Goal: Transaction & Acquisition: Book appointment/travel/reservation

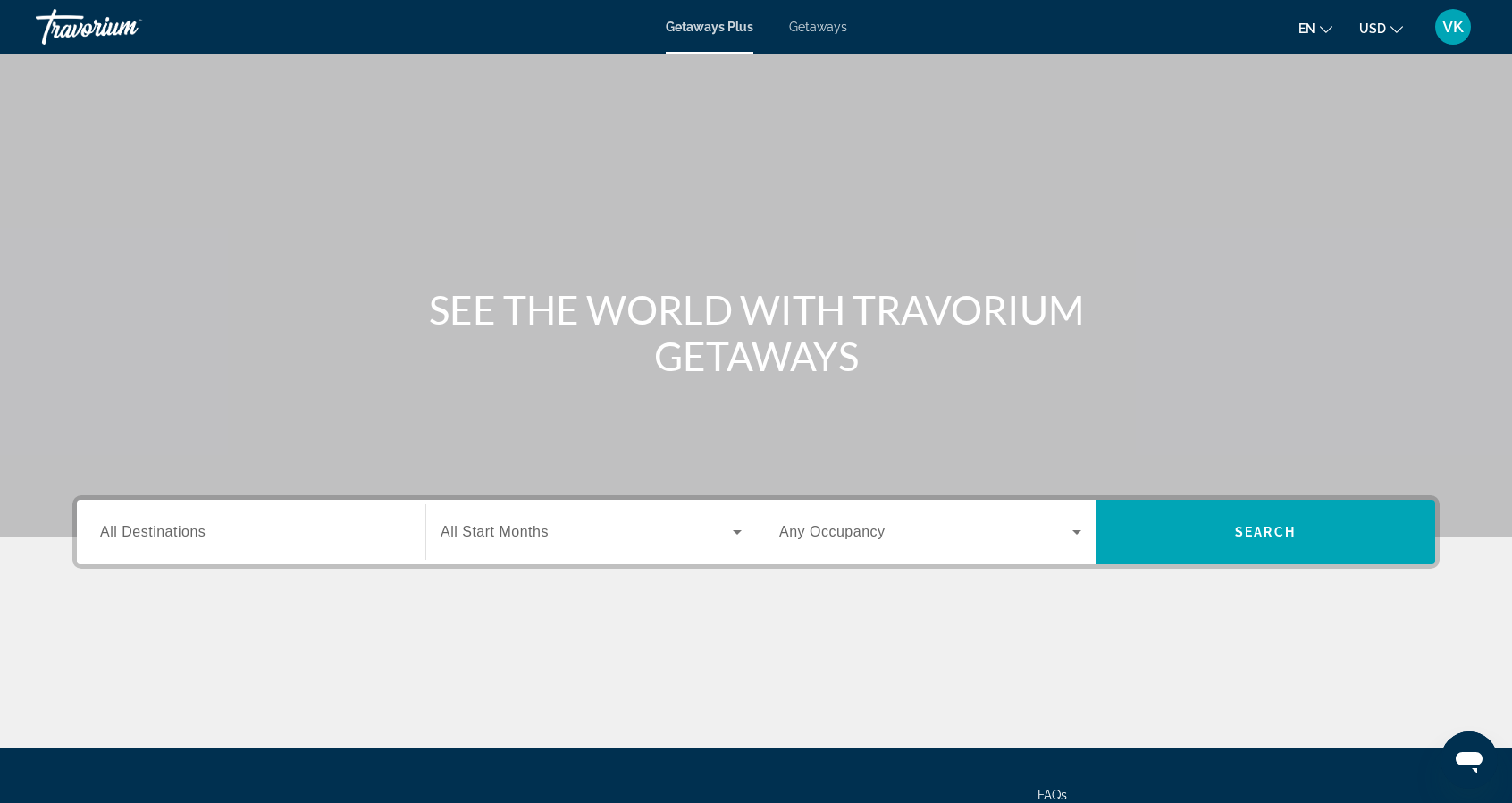
click at [817, 23] on span "Getaways" at bounding box center [818, 27] width 58 height 15
click at [354, 522] on input "Destination All Destinations" at bounding box center [250, 533] width 302 height 22
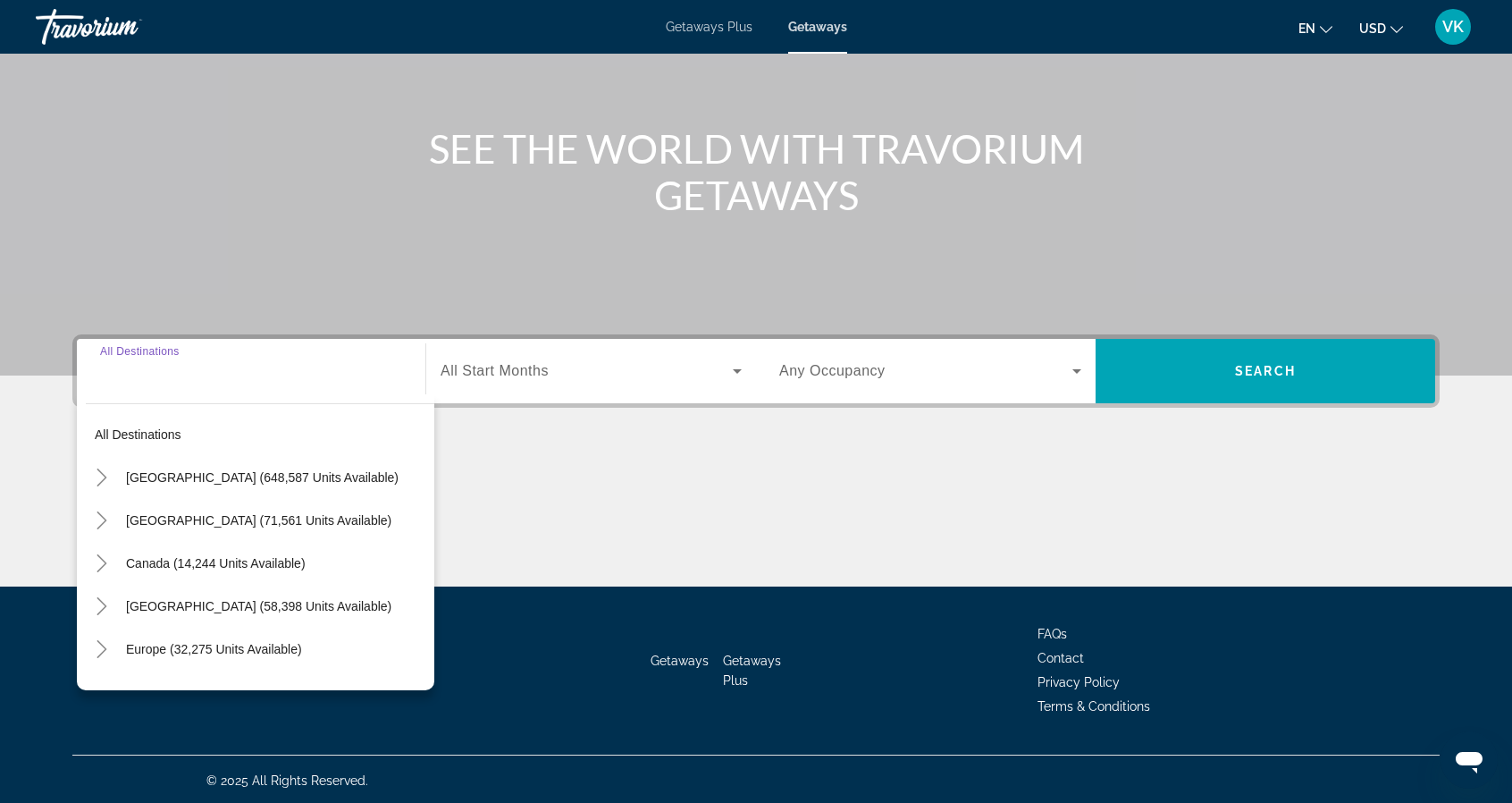
scroll to position [162, 0]
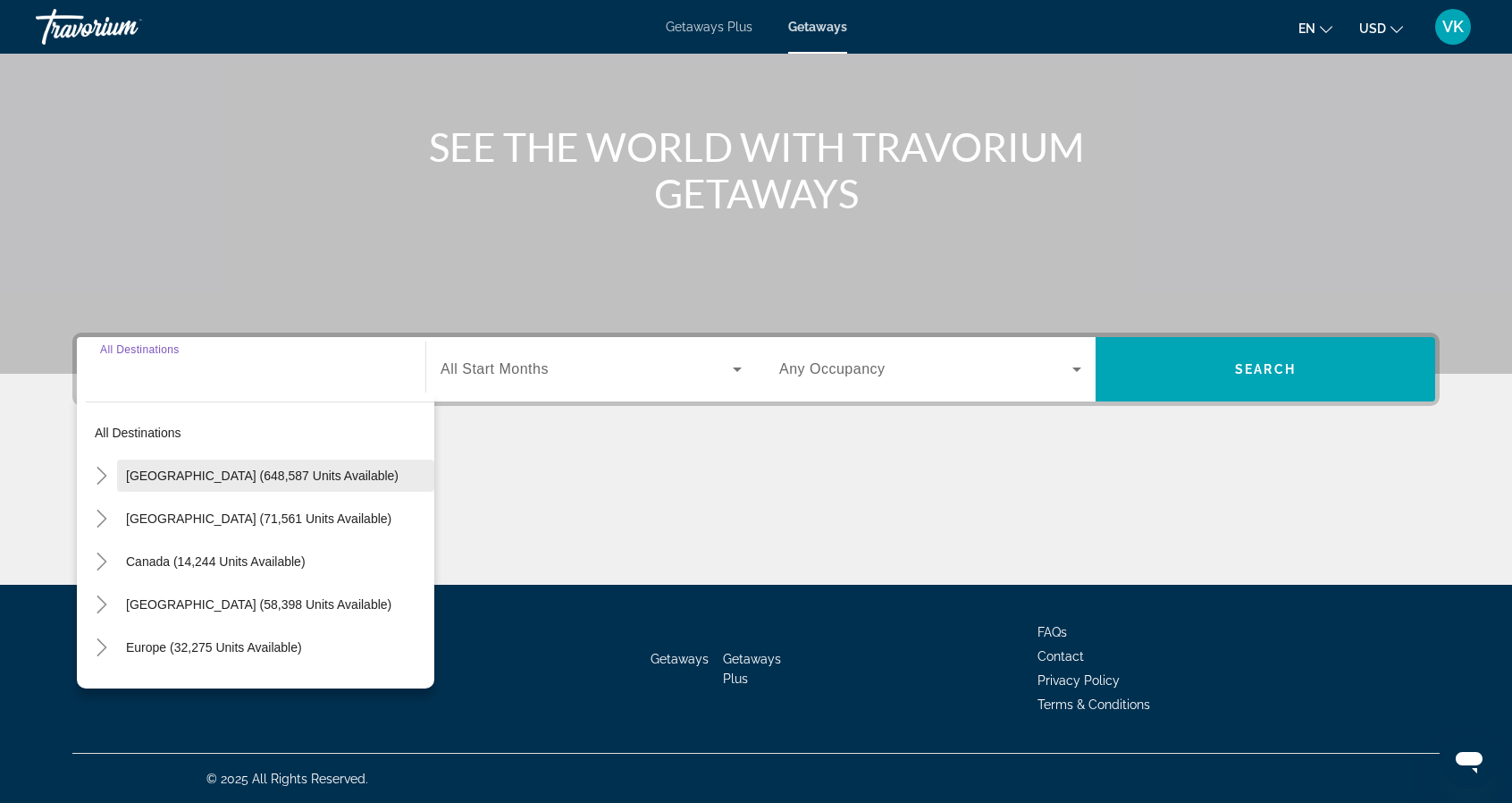
click at [370, 485] on span "Search widget" at bounding box center [275, 475] width 317 height 43
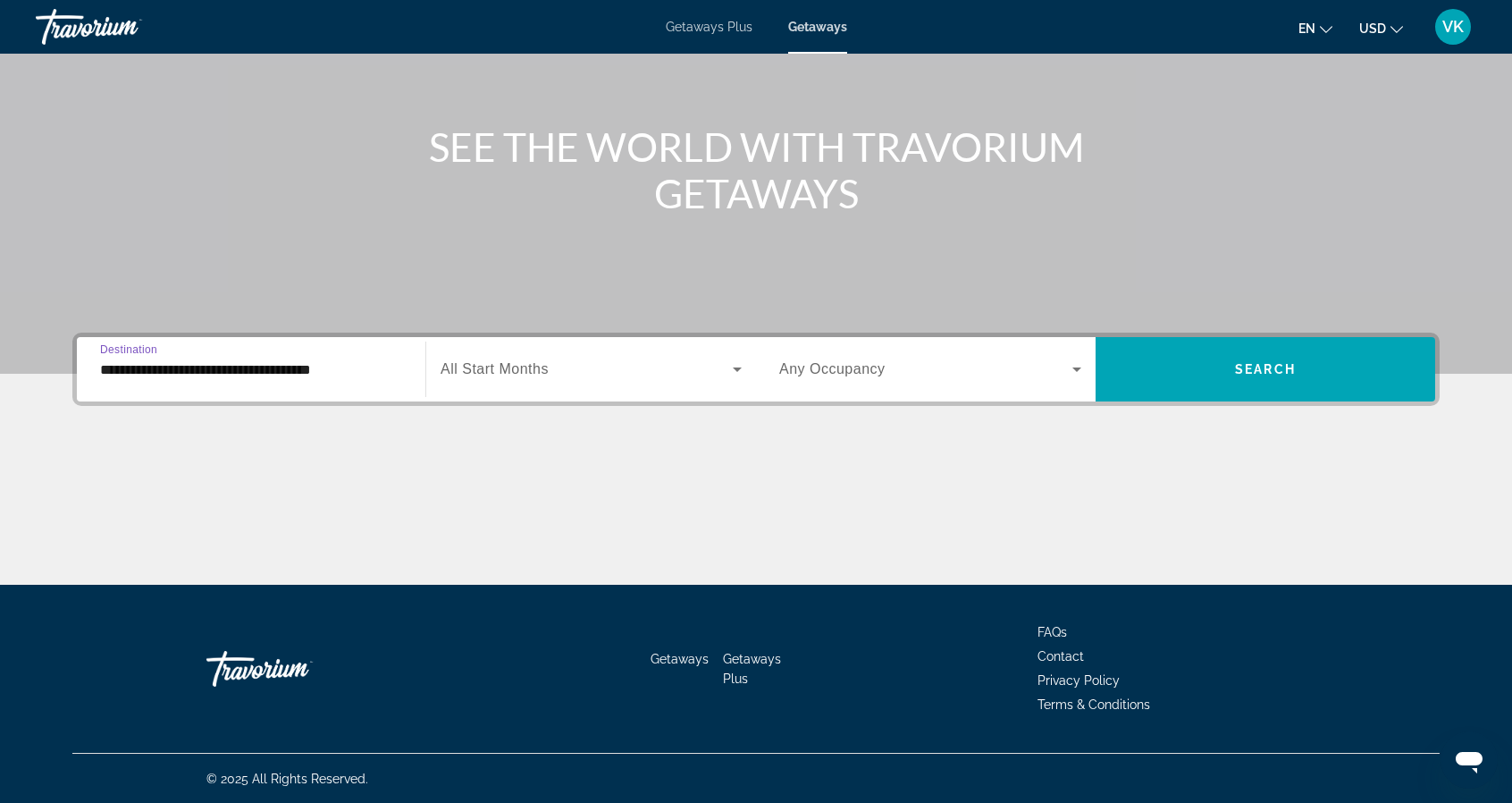
click at [353, 375] on input "**********" at bounding box center [250, 370] width 302 height 22
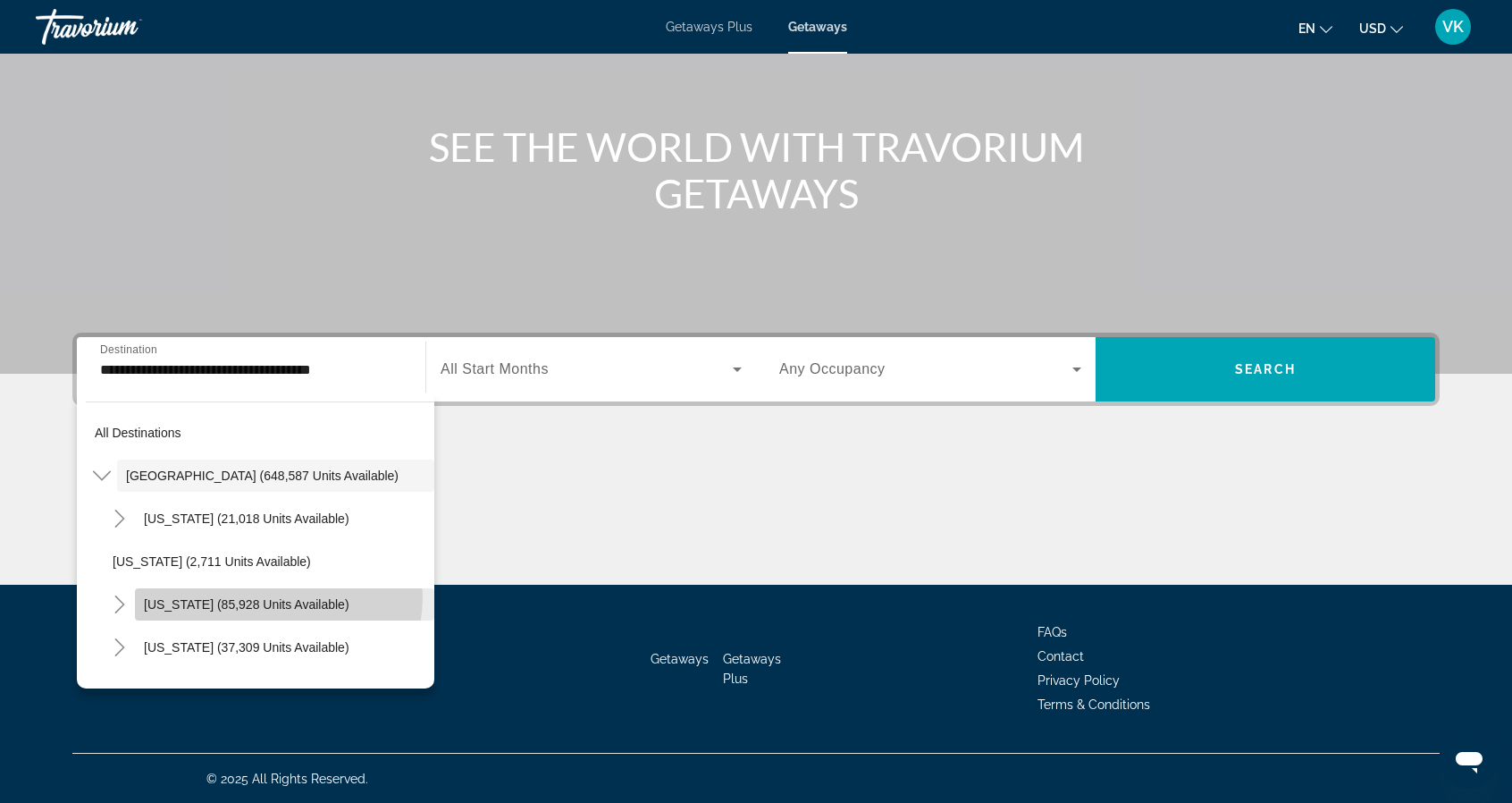
click at [272, 597] on span "[US_STATE] (85,928 units available)" at bounding box center [246, 605] width 206 height 15
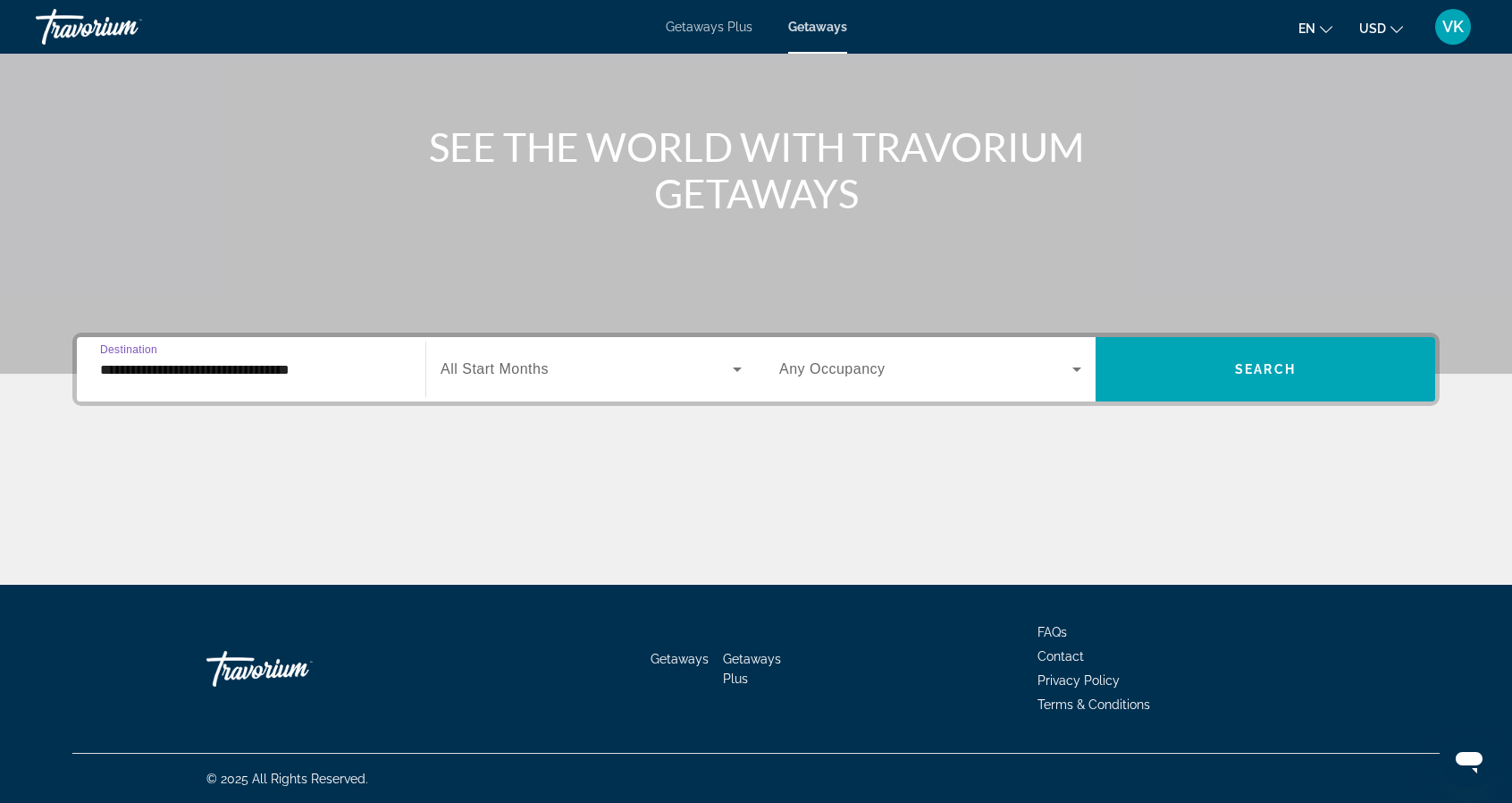
click at [324, 376] on input "**********" at bounding box center [250, 370] width 302 height 22
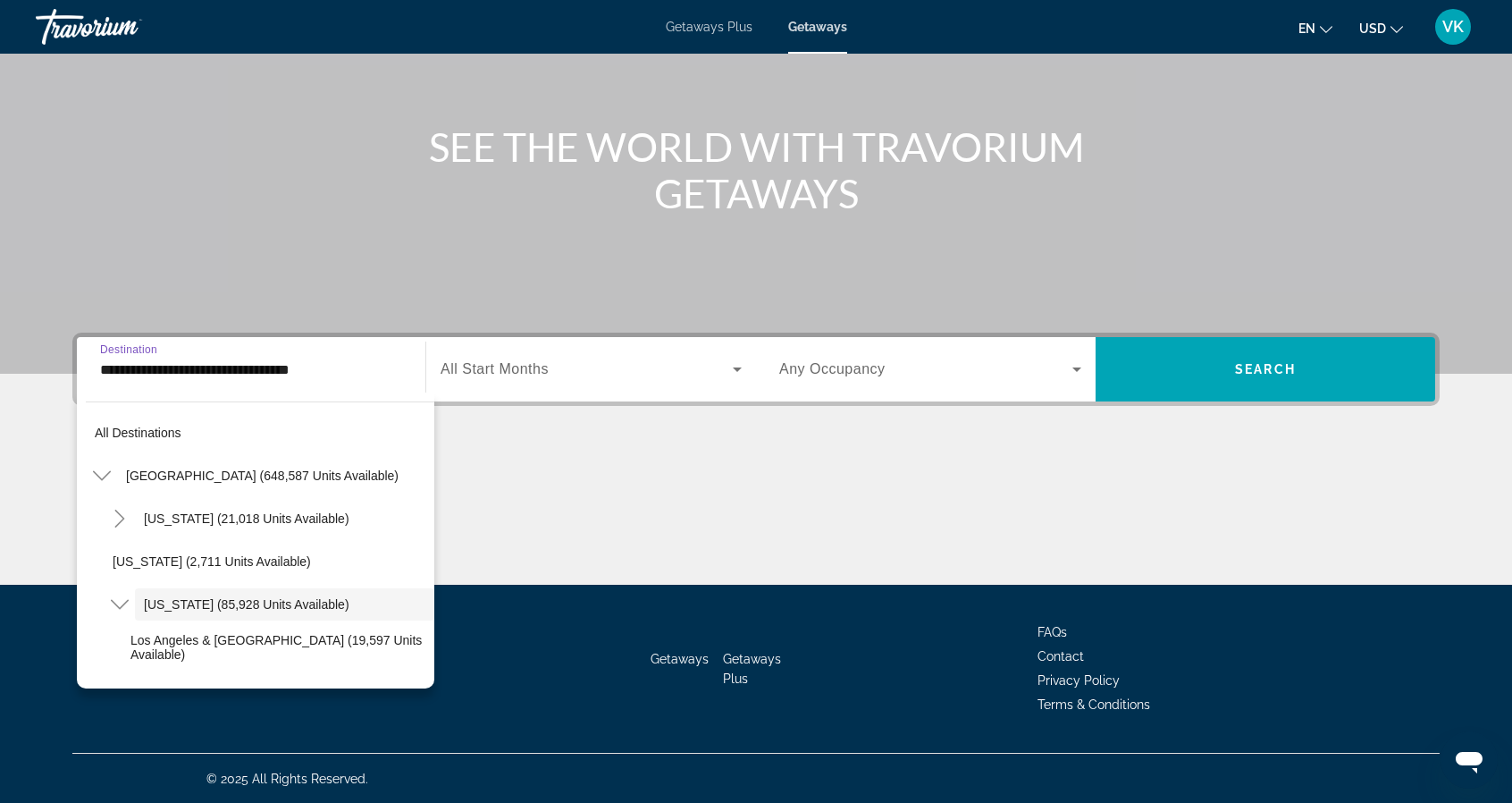
scroll to position [63, 0]
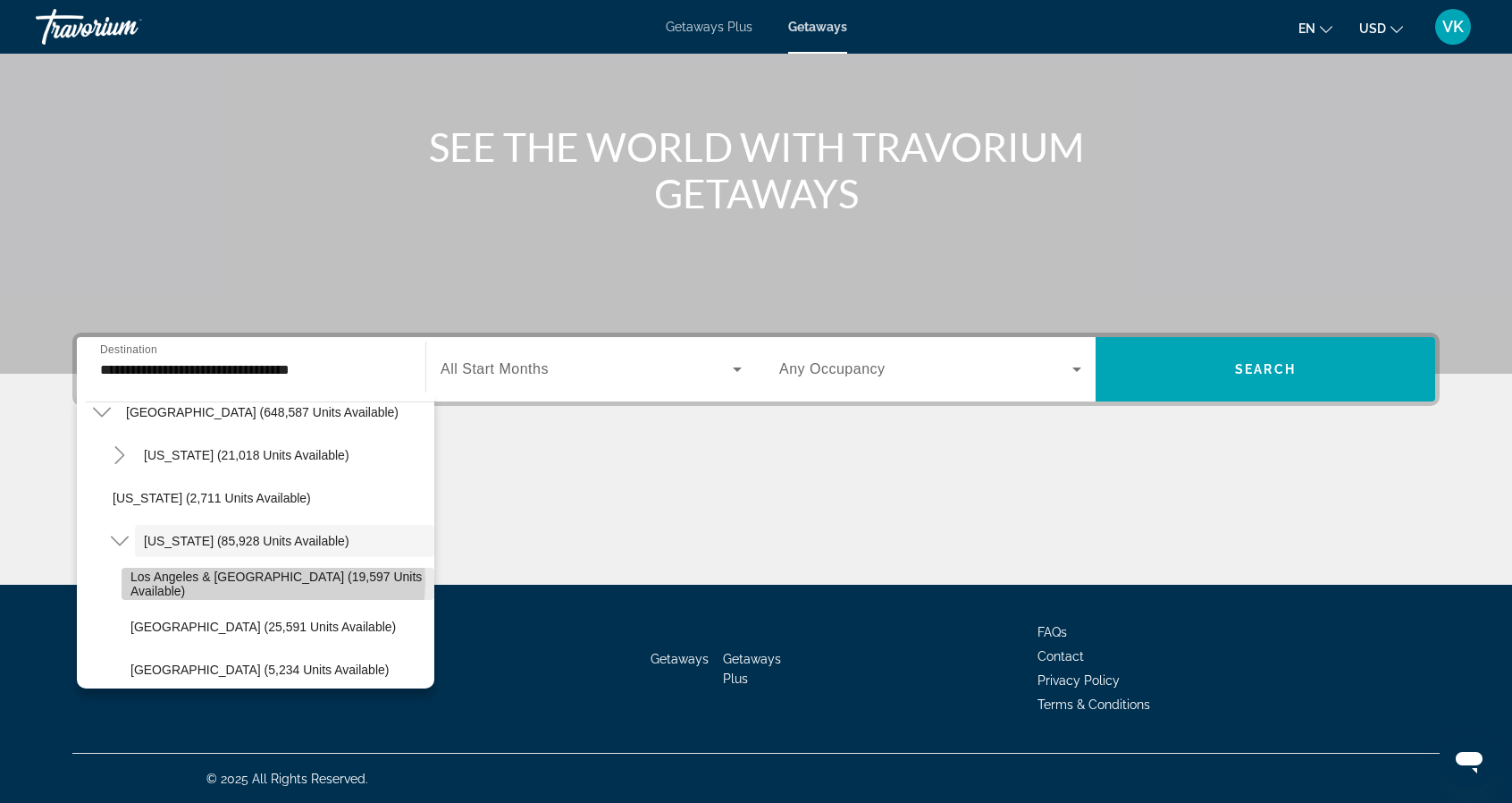
click at [273, 581] on span "Los Angeles & [GEOGRAPHIC_DATA] (19,597 units available)" at bounding box center [277, 584] width 294 height 29
type input "**********"
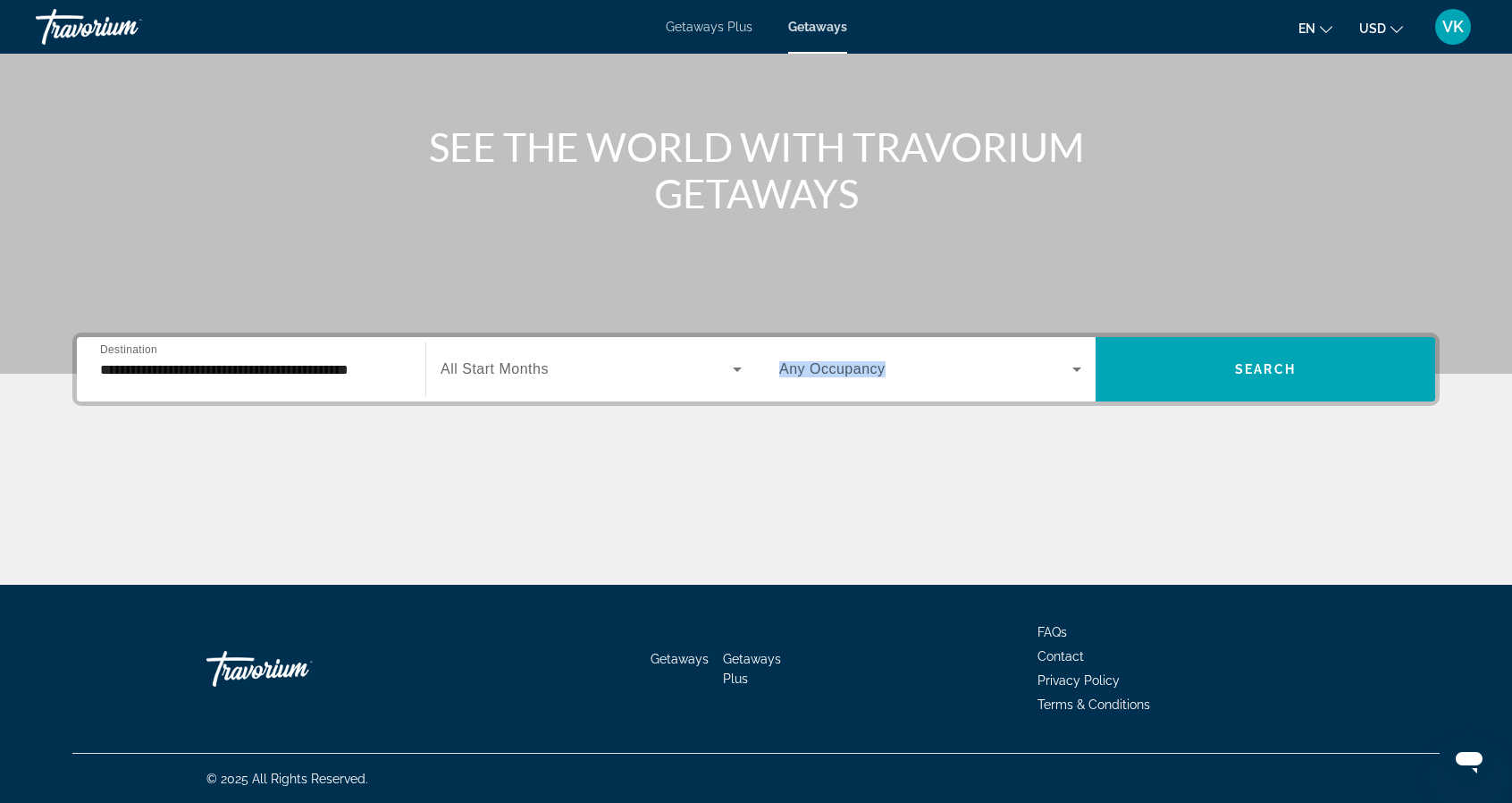
drag, startPoint x: 771, startPoint y: 372, endPoint x: 698, endPoint y: 372, distance: 73.0
click at [698, 372] on div "**********" at bounding box center [756, 369] width 1358 height 64
click at [733, 372] on icon "Search widget" at bounding box center [737, 369] width 22 height 22
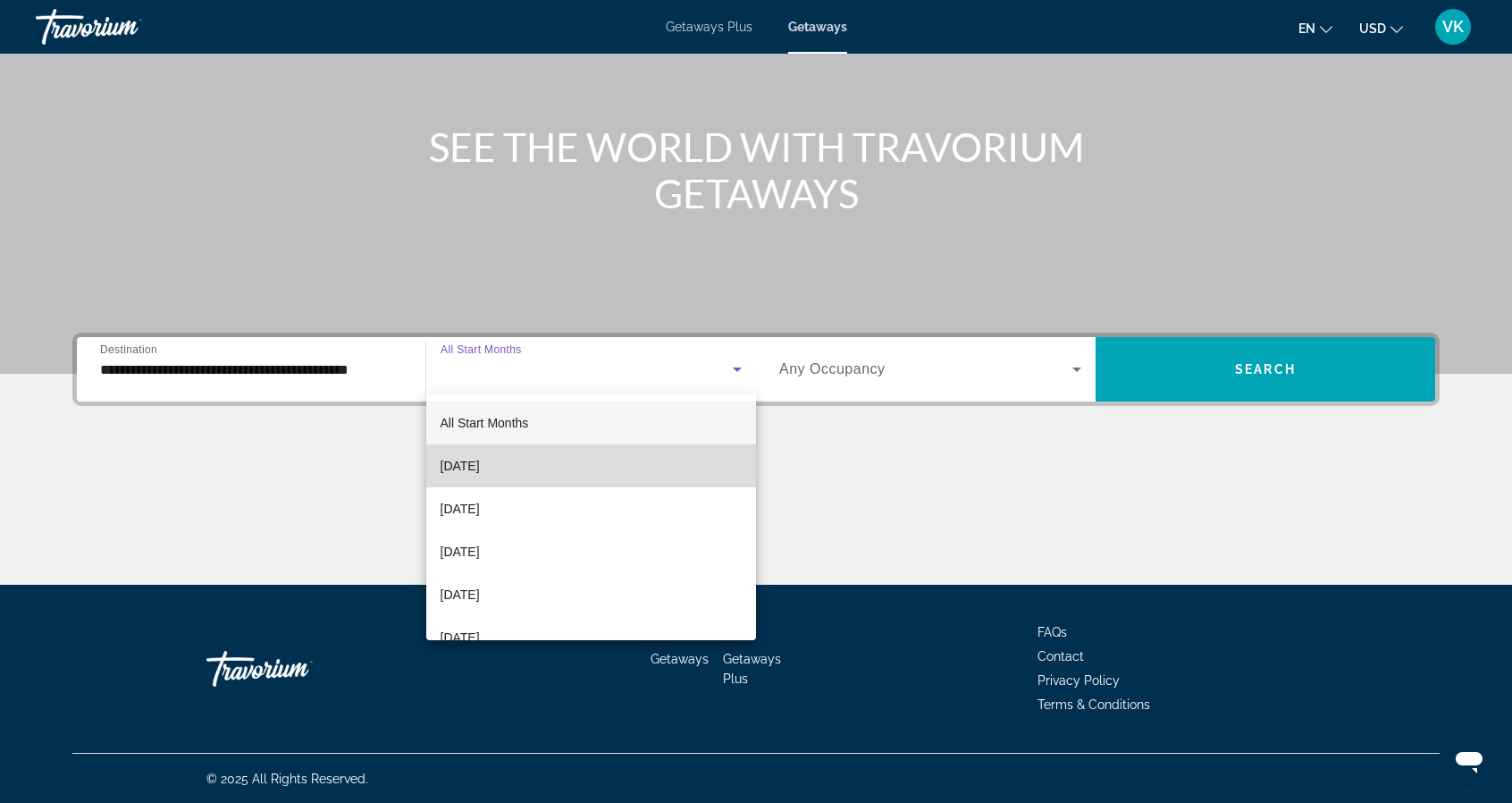
click at [647, 462] on mat-option "[DATE]" at bounding box center [591, 465] width 331 height 43
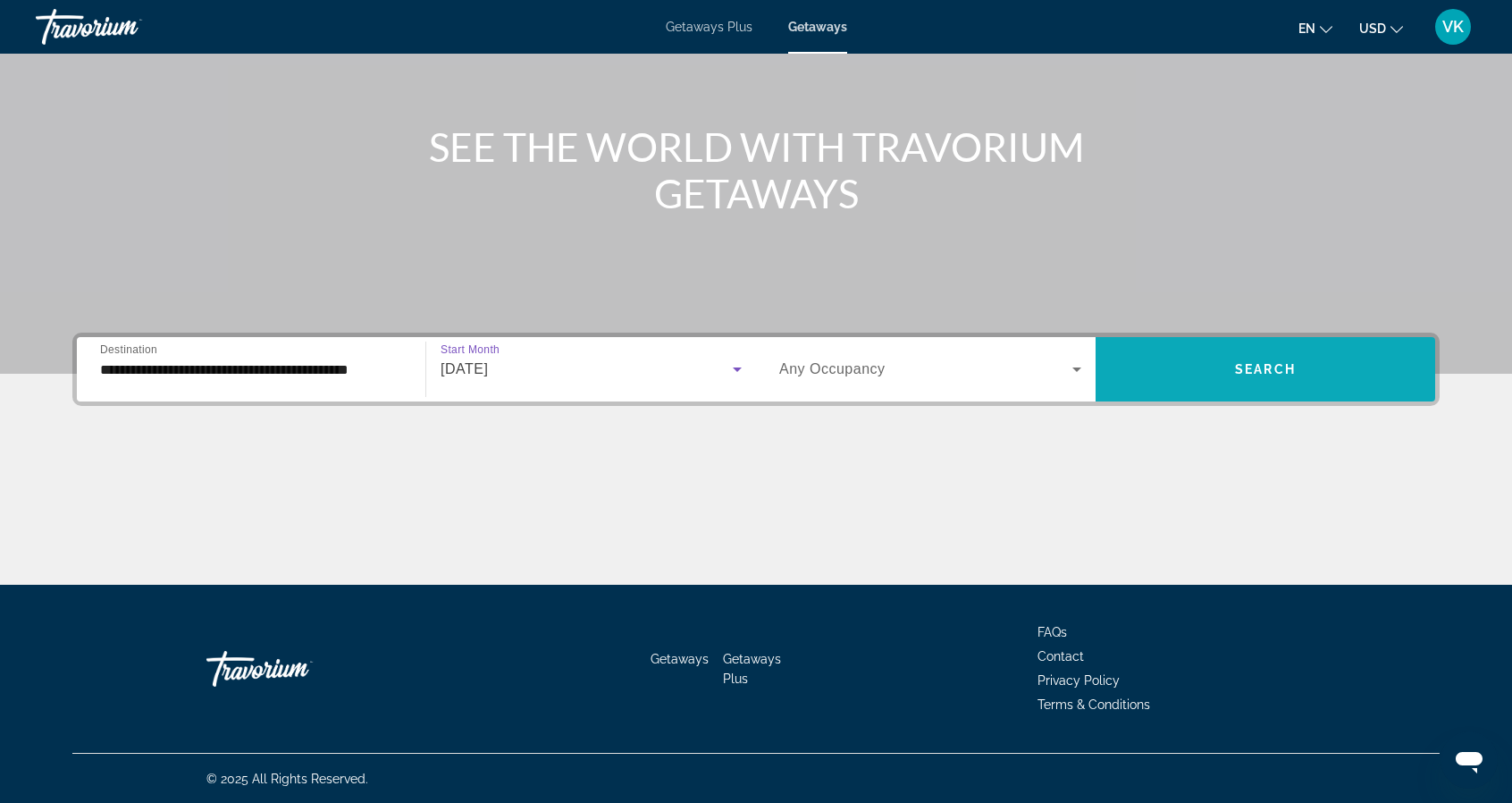
click at [1147, 368] on span "Search widget" at bounding box center [1265, 369] width 340 height 43
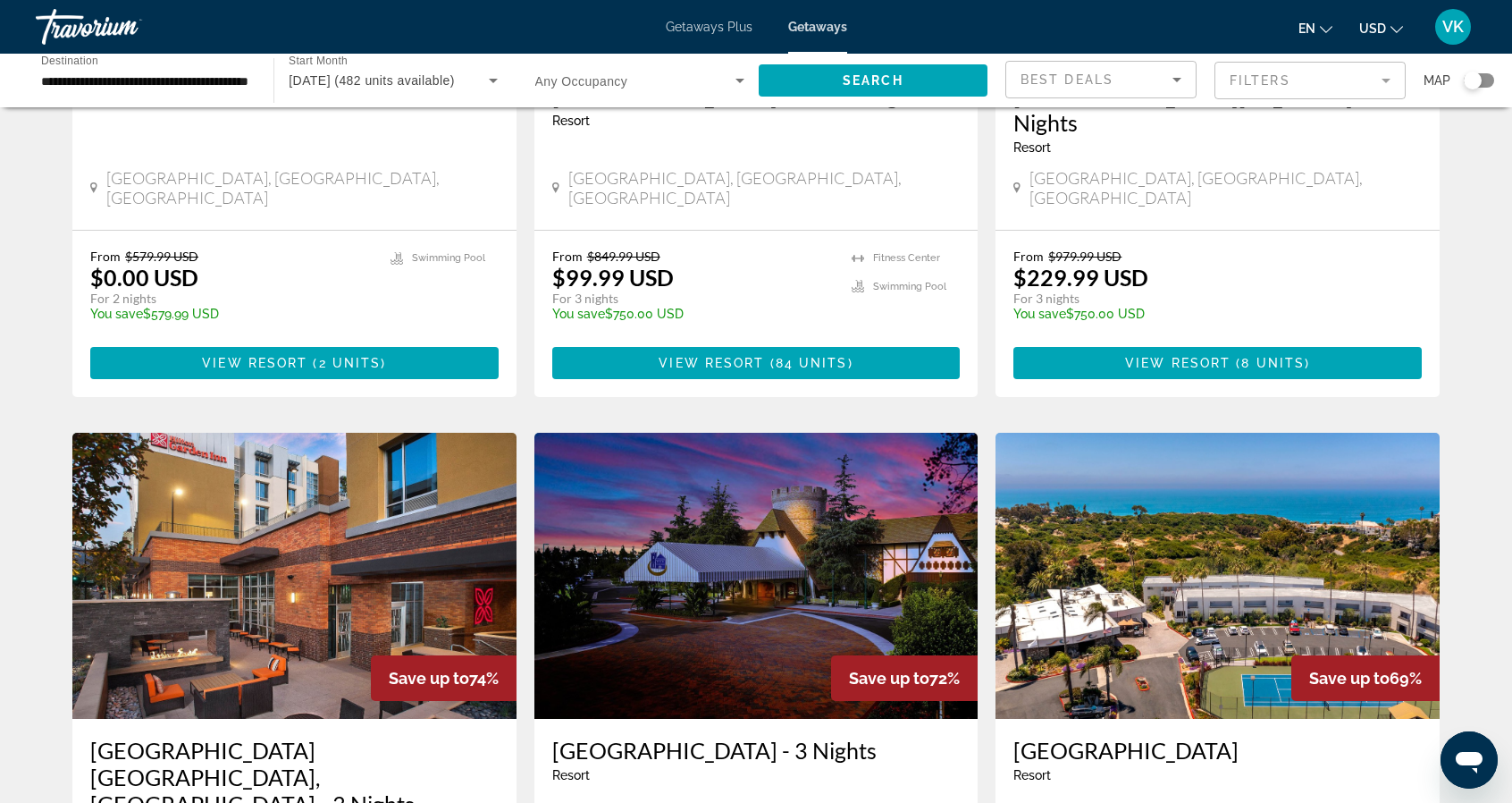
scroll to position [701, 0]
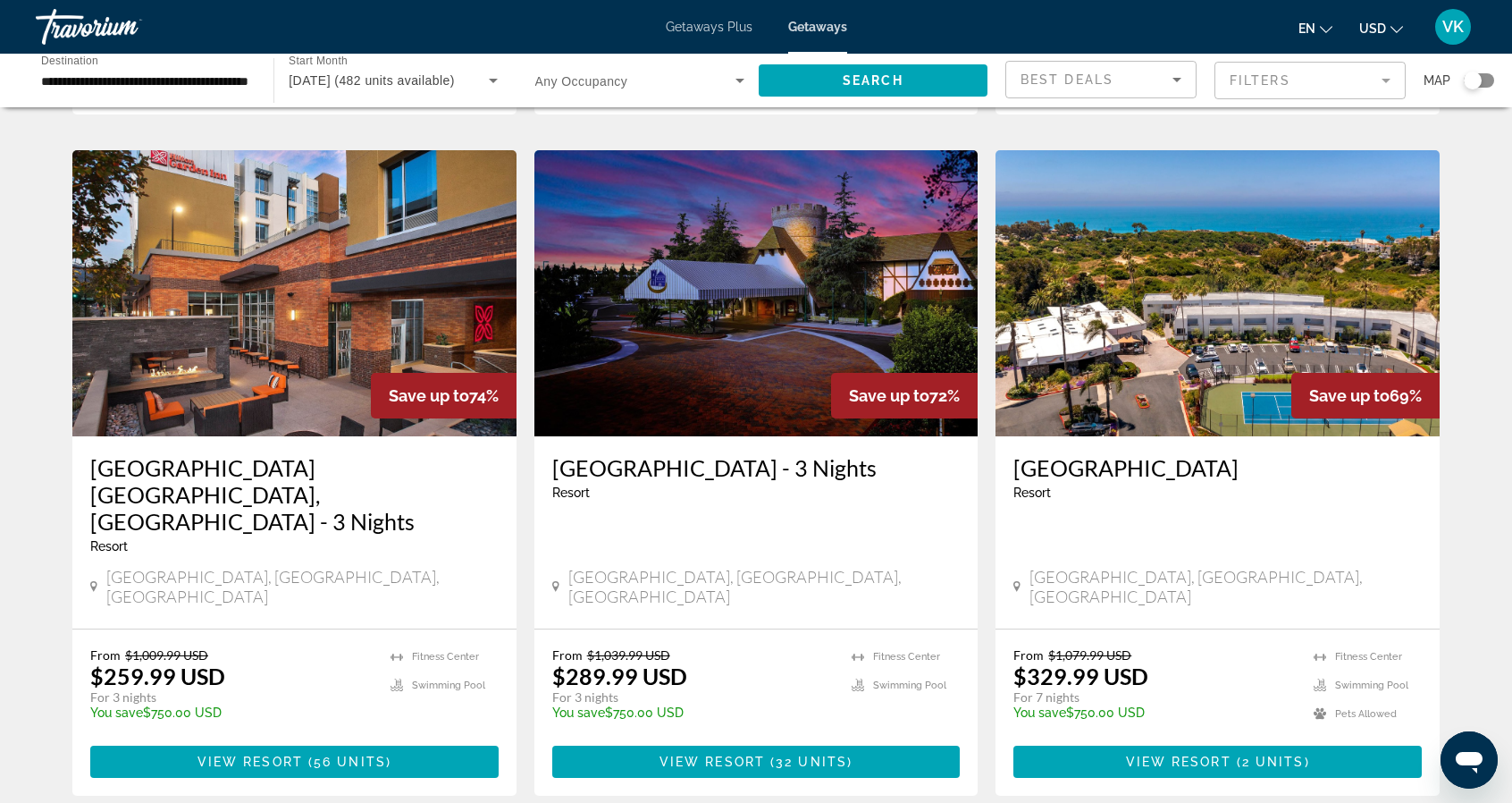
click at [1288, 285] on img "Main content" at bounding box center [1218, 294] width 444 height 286
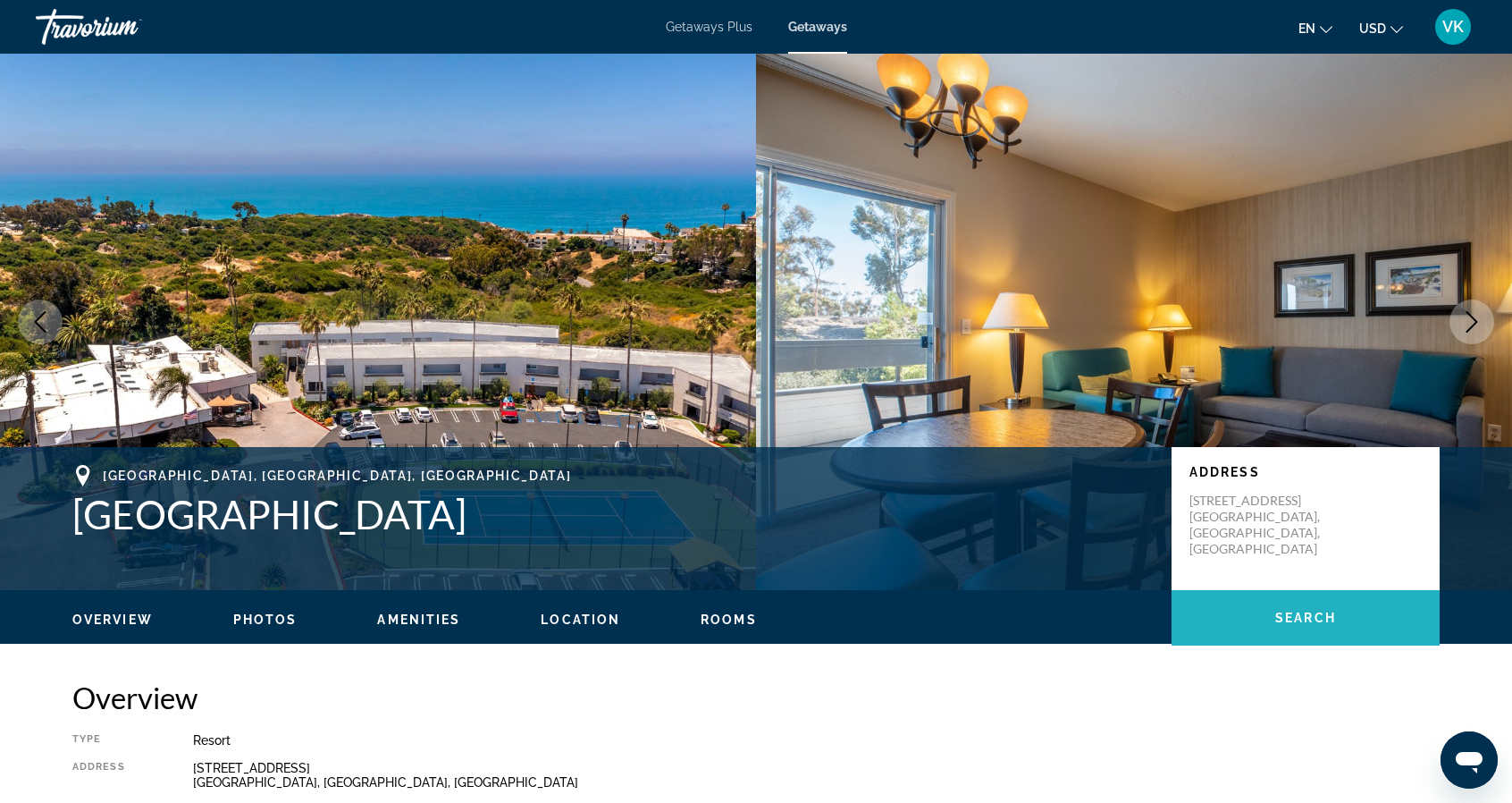
click at [1305, 624] on span "Search" at bounding box center [1305, 618] width 61 height 15
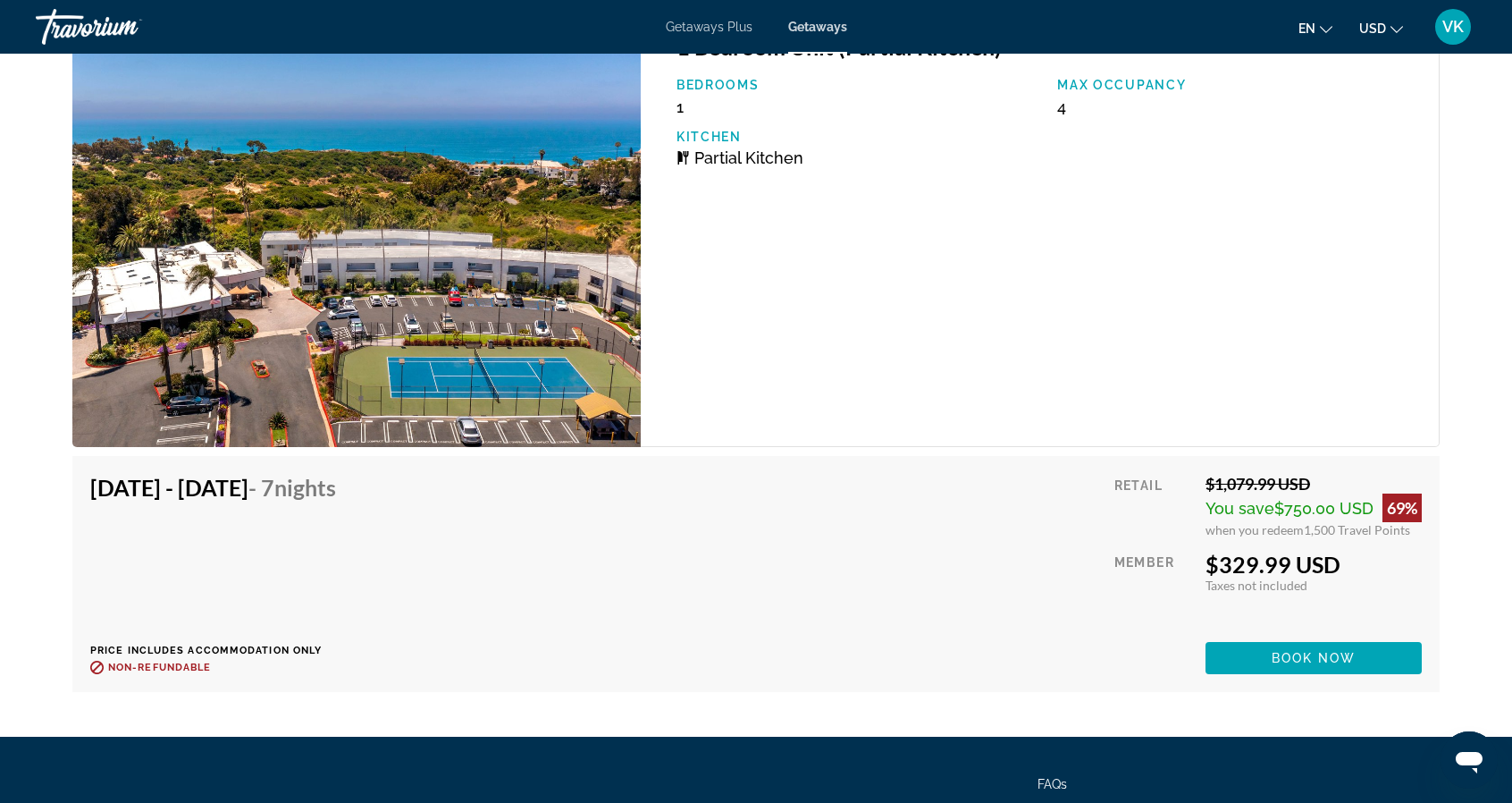
scroll to position [3196, 0]
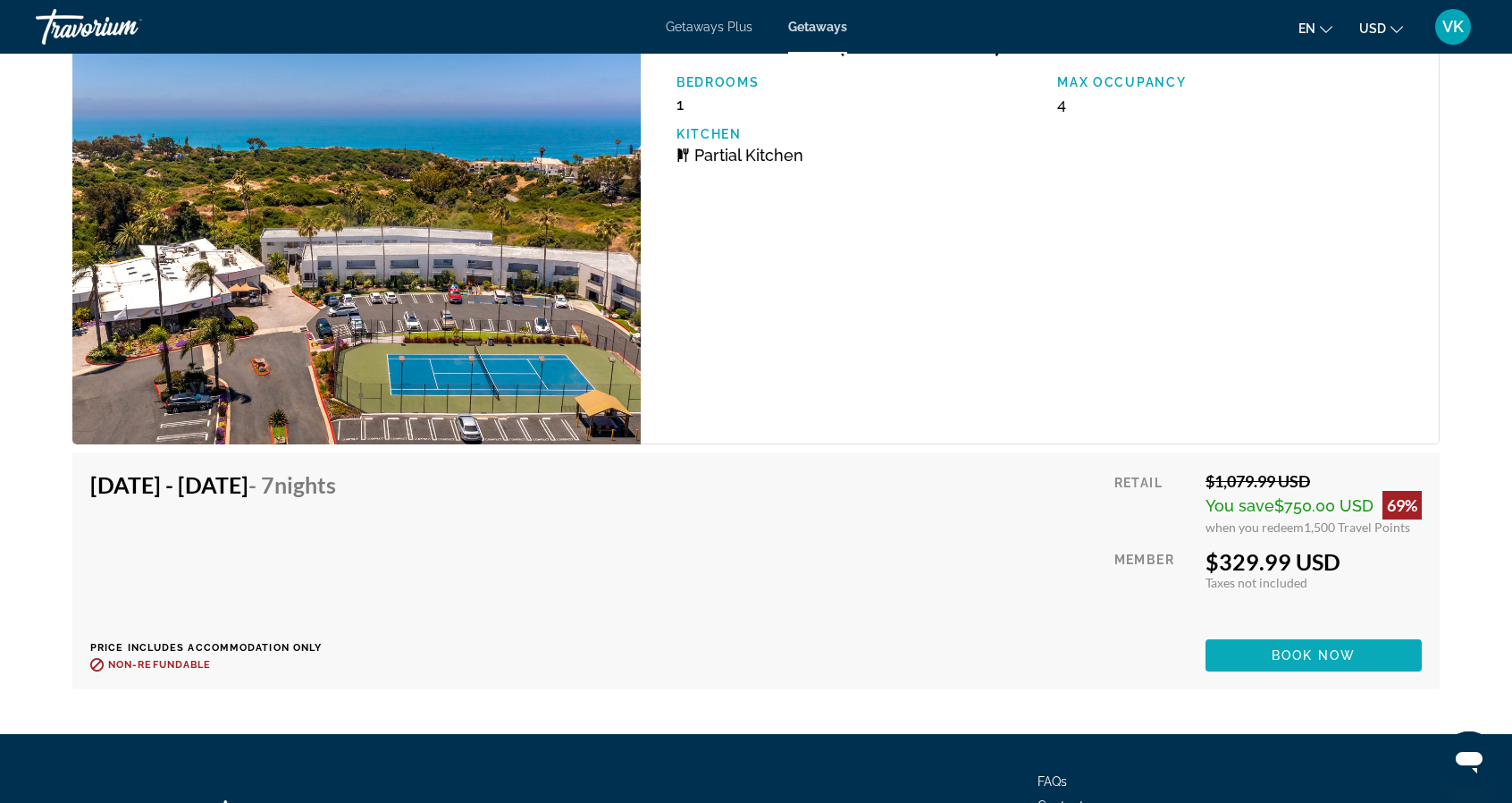
click at [1354, 646] on span "Main content" at bounding box center [1313, 654] width 217 height 43
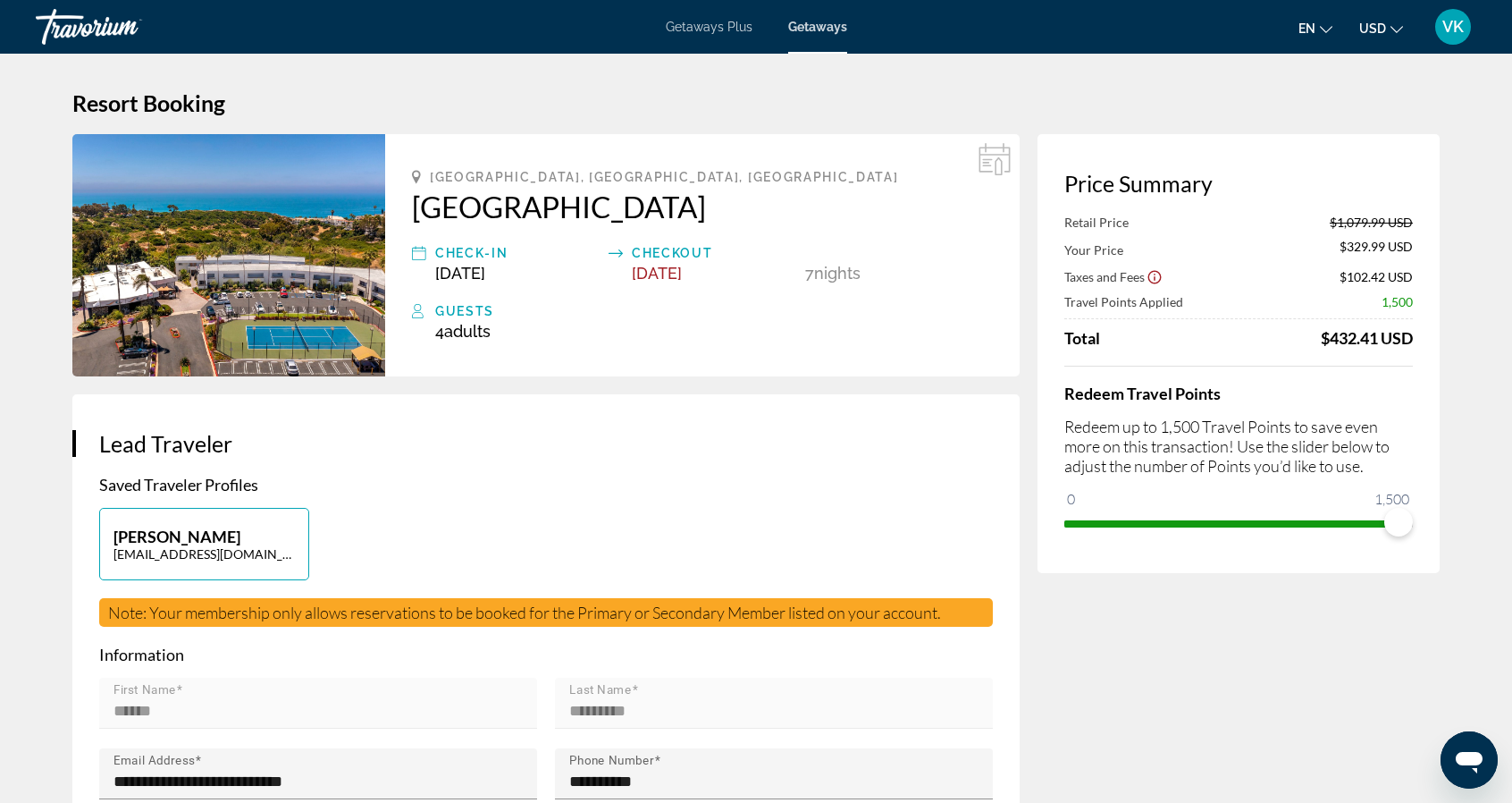
click at [1050, 13] on div "en English Español Français Italiano Português русский USD USD ($) MXN (Mex$) C…" at bounding box center [1171, 26] width 612 height 37
click at [1449, 40] on div "VK" at bounding box center [1452, 26] width 35 height 35
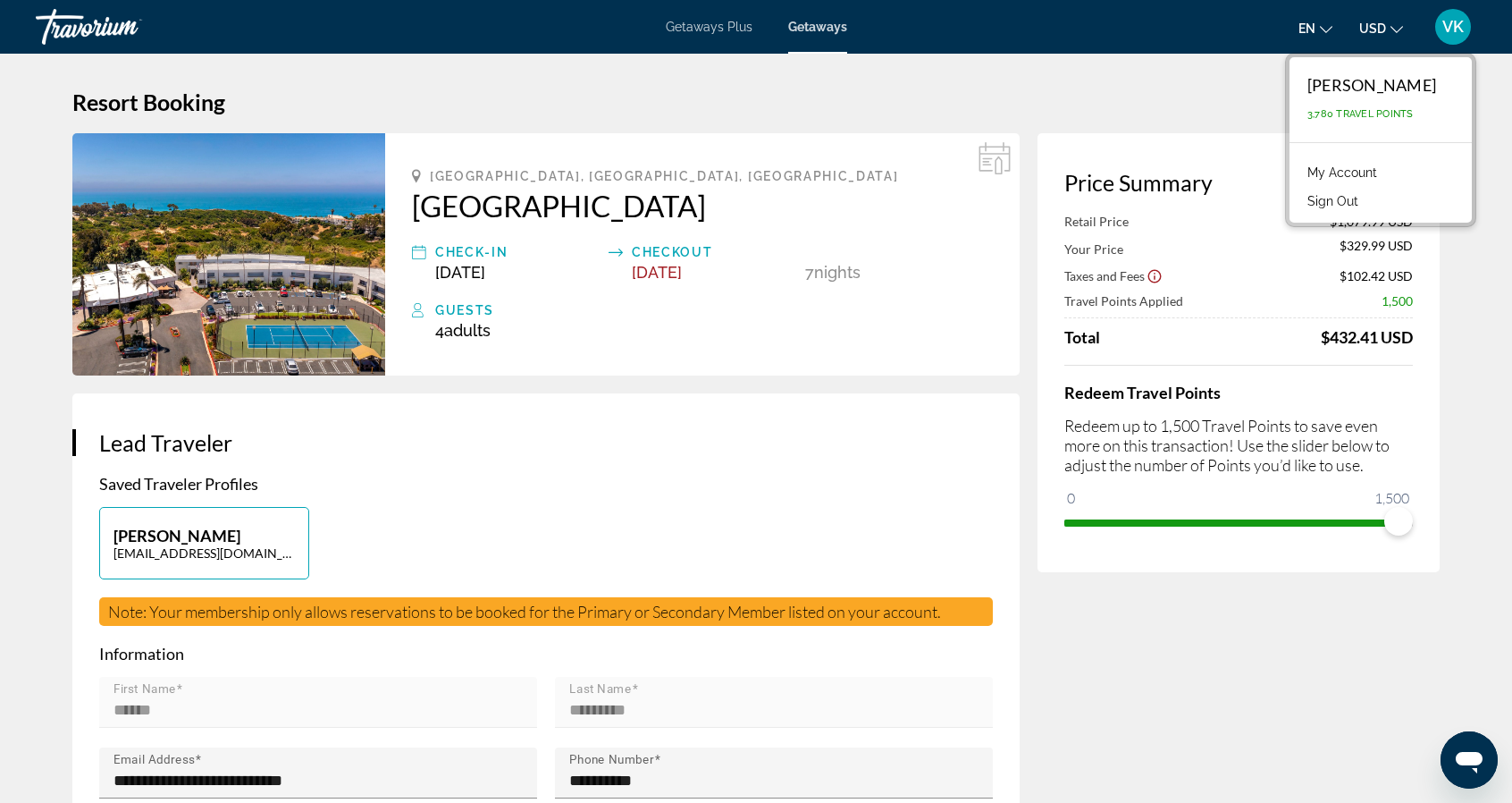
click at [1348, 169] on link "My Account" at bounding box center [1342, 173] width 88 height 24
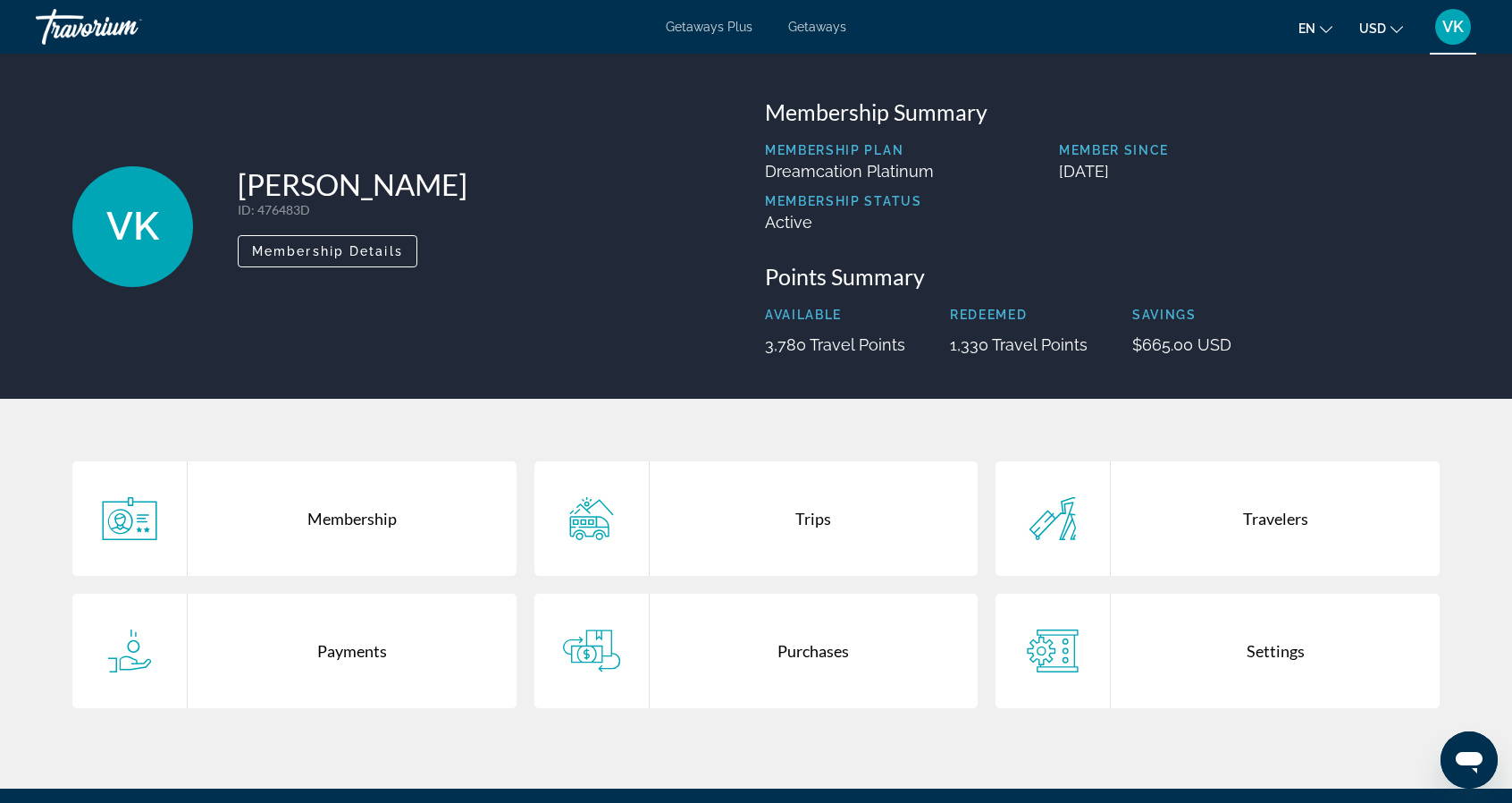
click at [1258, 523] on div "Travelers" at bounding box center [1275, 518] width 329 height 114
click at [572, 665] on icon "Main content" at bounding box center [591, 650] width 57 height 43
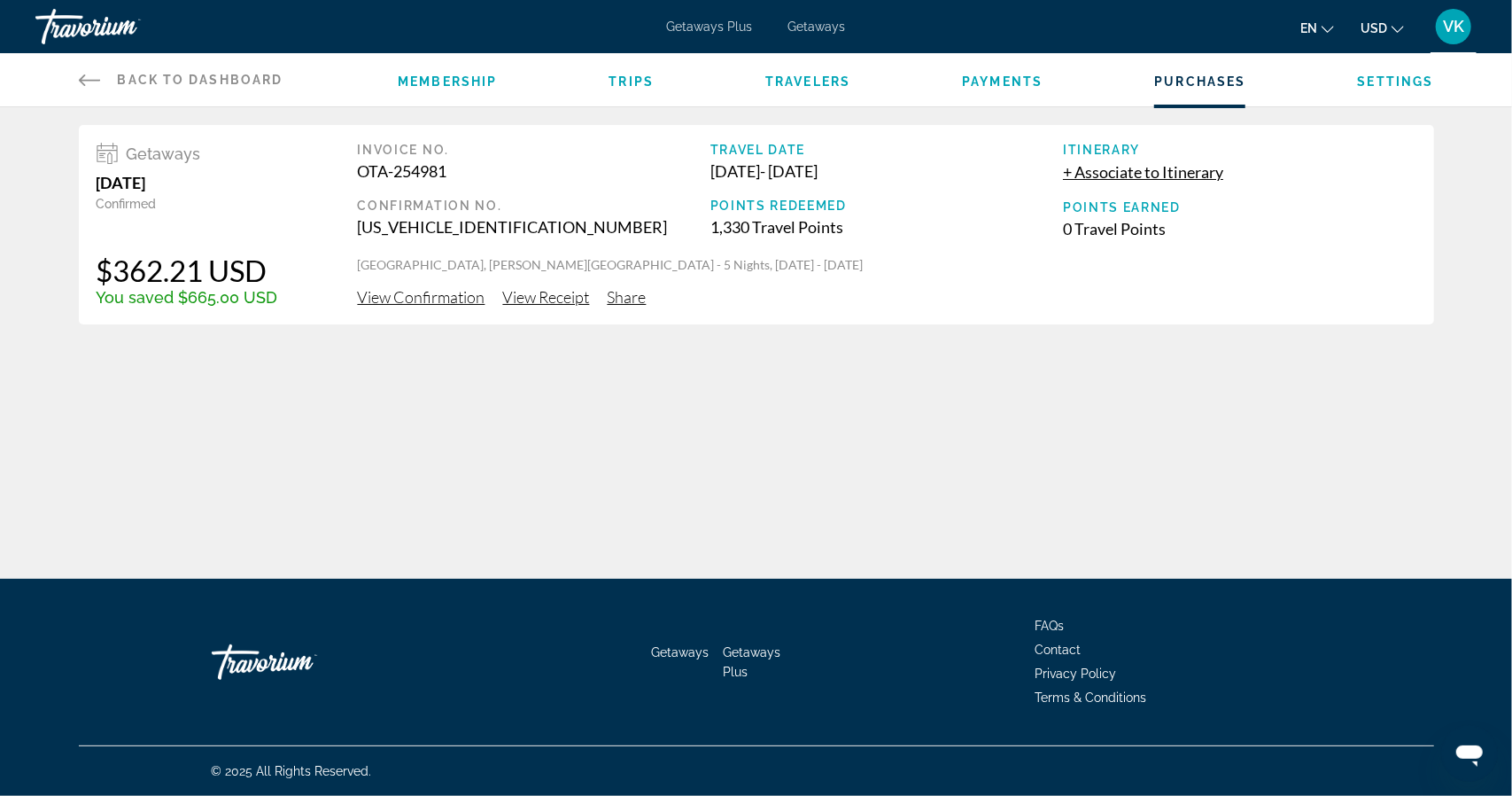
click at [824, 22] on span "Getaways" at bounding box center [818, 27] width 57 height 14
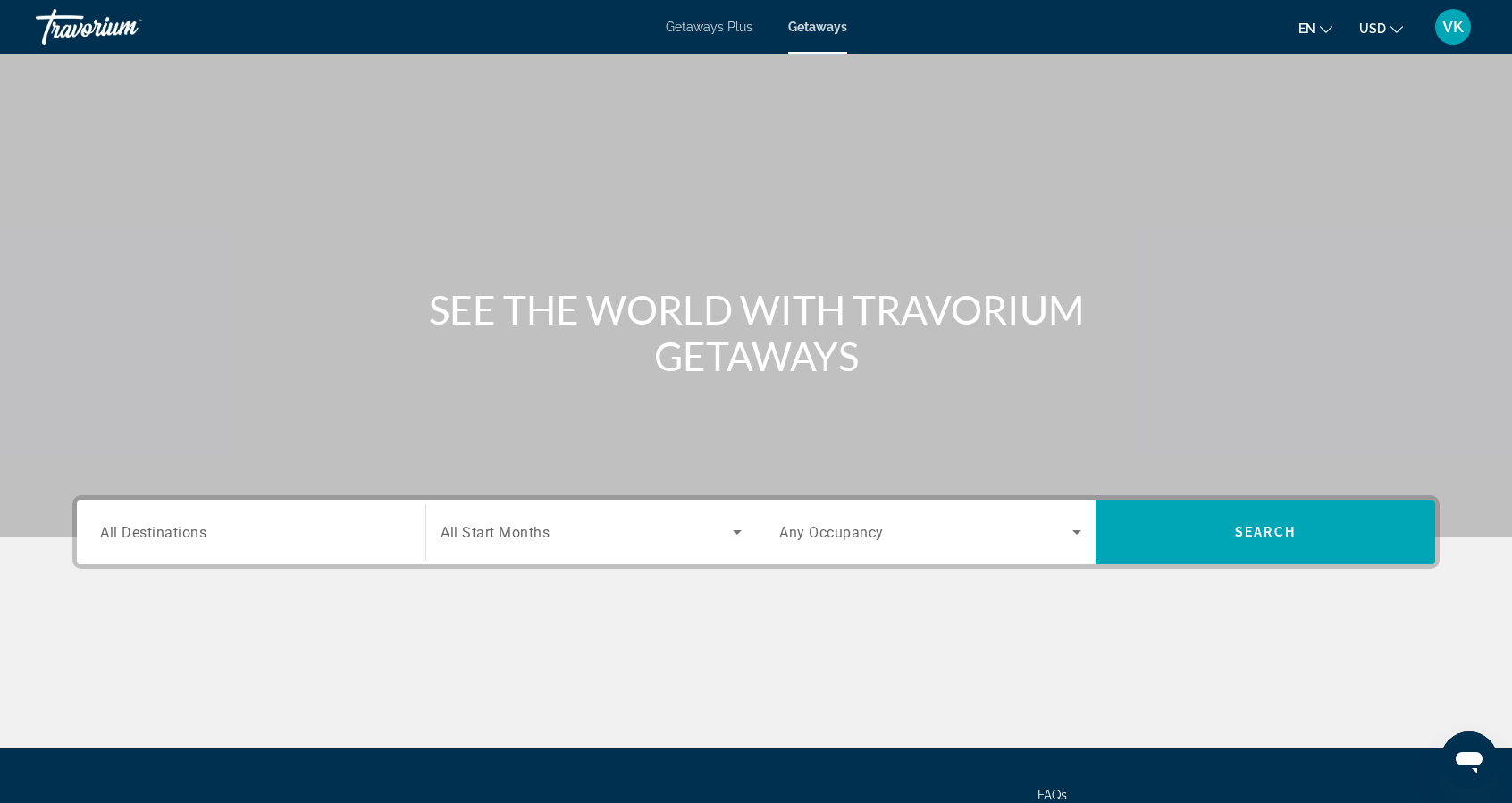
click at [1461, 19] on span "VK" at bounding box center [1453, 27] width 22 height 18
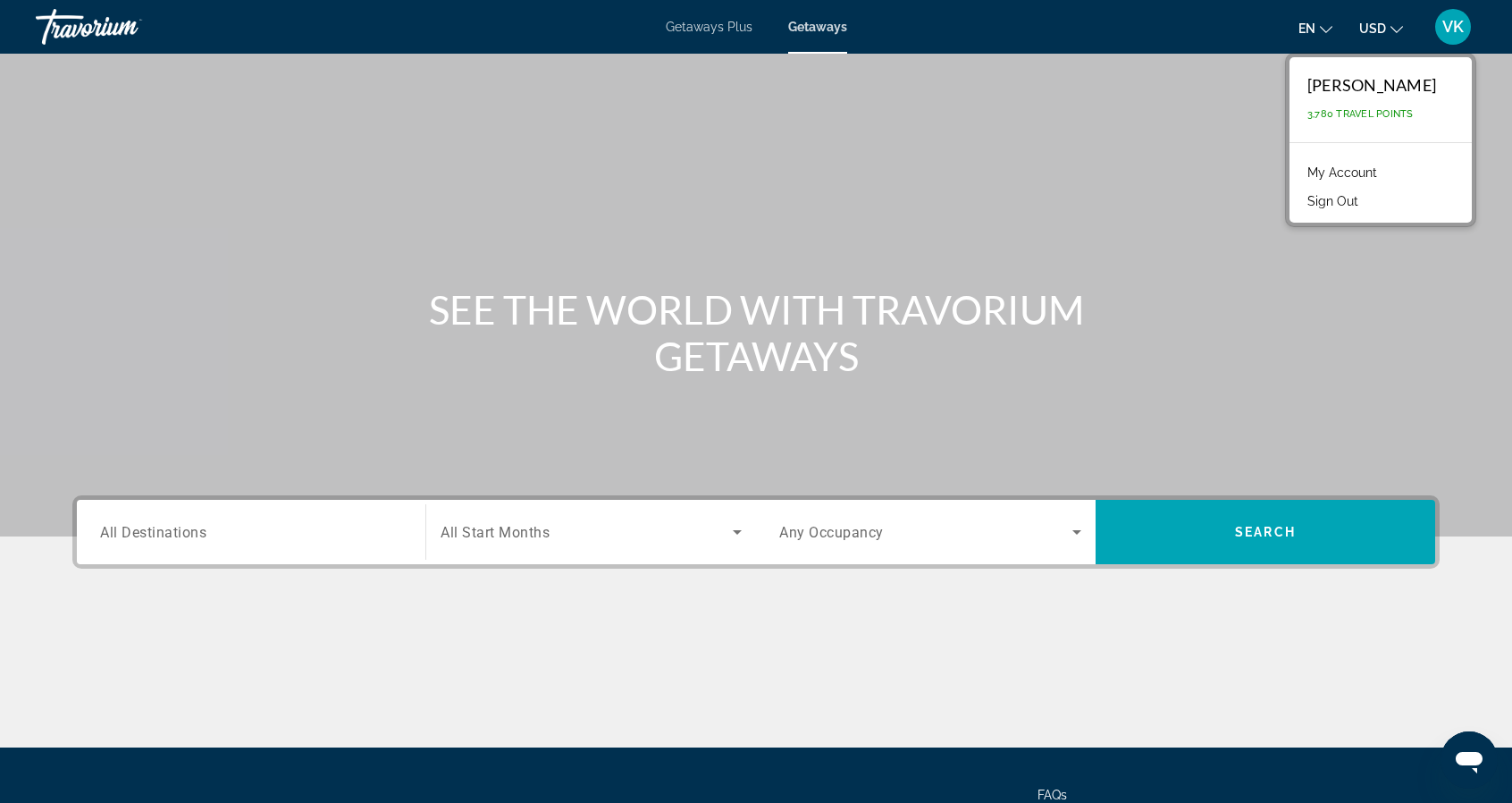
click at [1378, 164] on link "My Account" at bounding box center [1342, 173] width 88 height 24
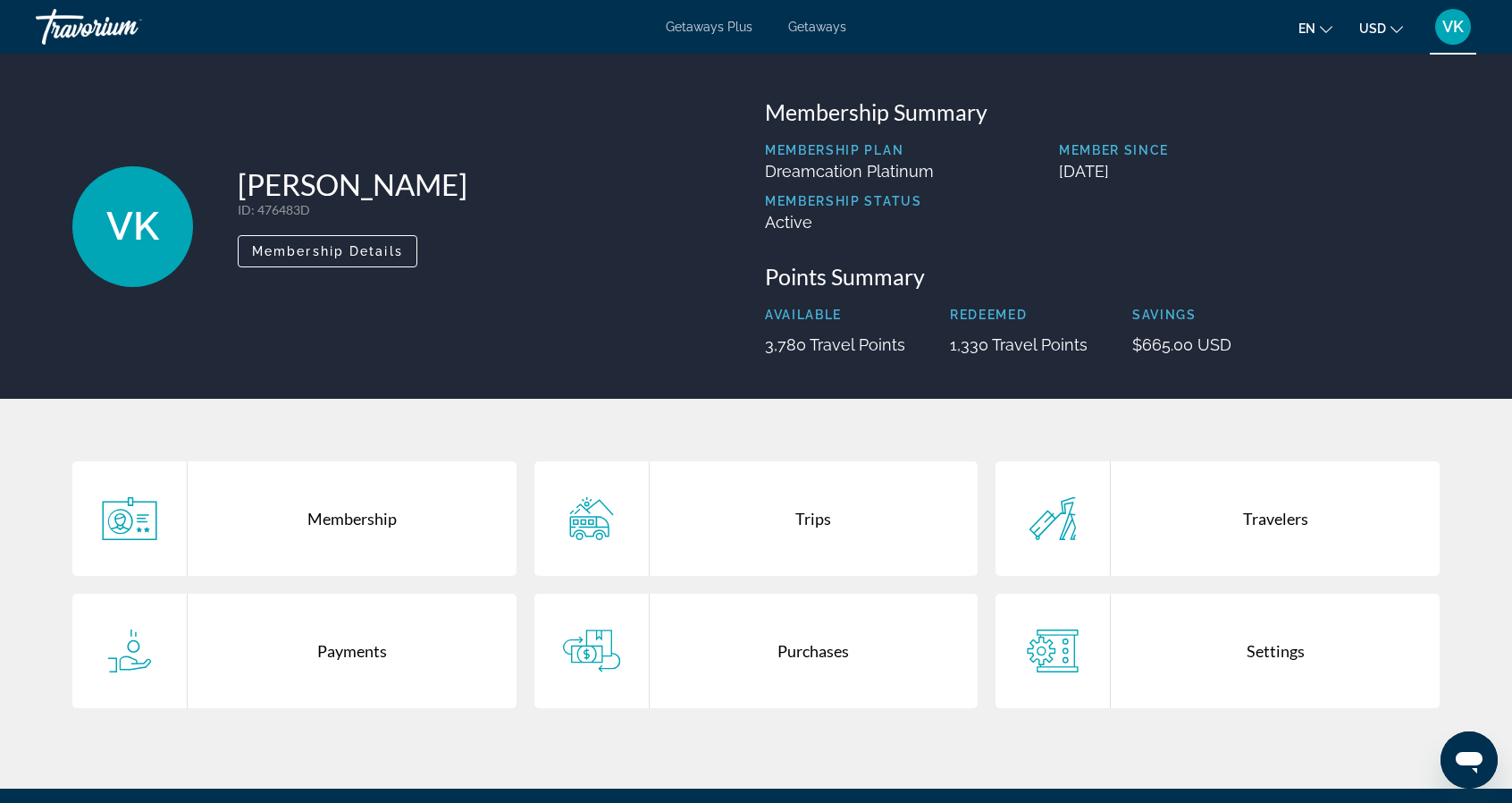
click at [416, 539] on div "Membership" at bounding box center [352, 518] width 329 height 114
